Goal: Information Seeking & Learning: Learn about a topic

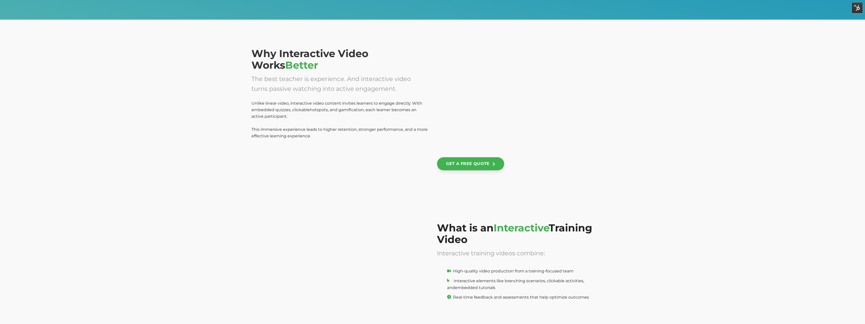
scroll to position [340, 0]
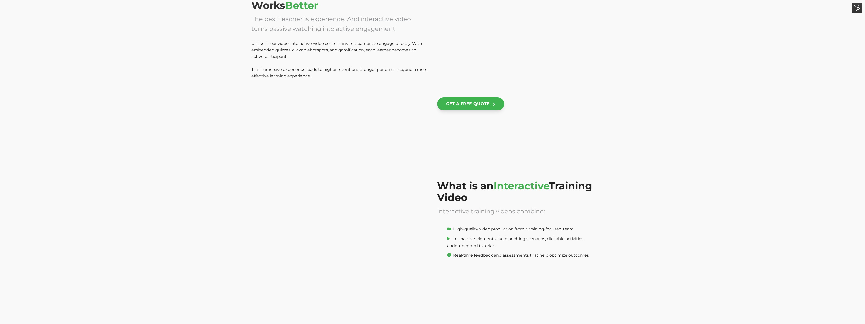
scroll to position [376, 0]
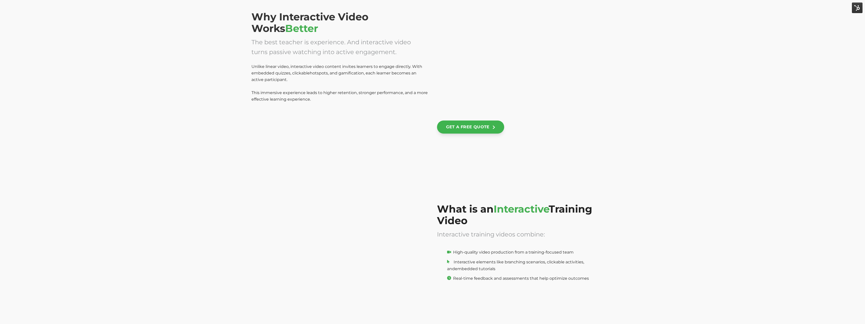
click at [306, 156] on div at bounding box center [294, 154] width 86 height 86
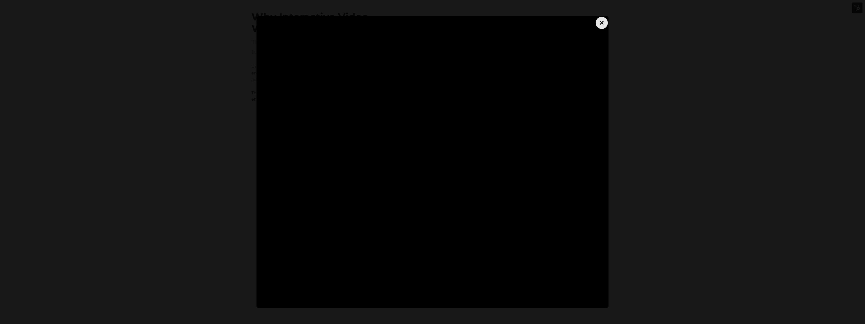
click at [602, 22] on div "×" at bounding box center [602, 23] width 12 height 12
